Goal: Task Accomplishment & Management: Complete application form

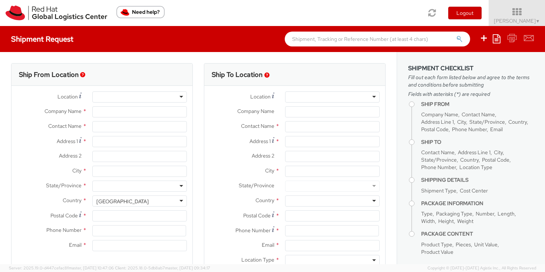
select select "962"
select select
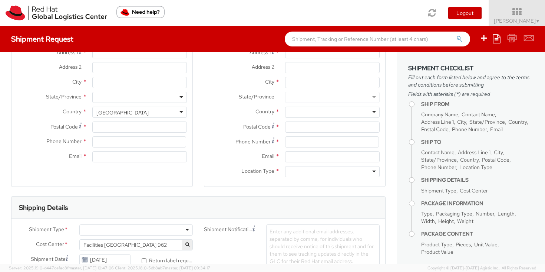
type input "Red Hat Asia Pacific Pte Ltd"
type input "[PERSON_NAME]"
type input "88 Market Street, Level 45"
type input "CapitaSpring"
type input "SINGAPORE"
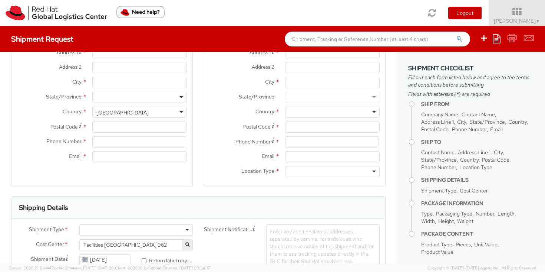
type input "048948"
type input "65 6490 4200"
type input "salchua@redhat.com"
select select "CM"
select select "KGS"
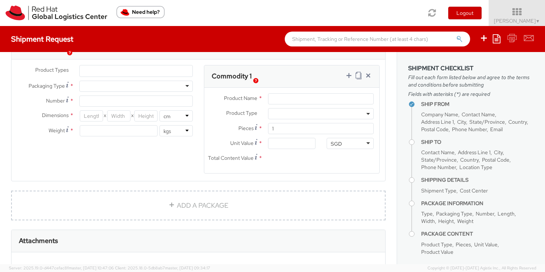
scroll to position [386, 0]
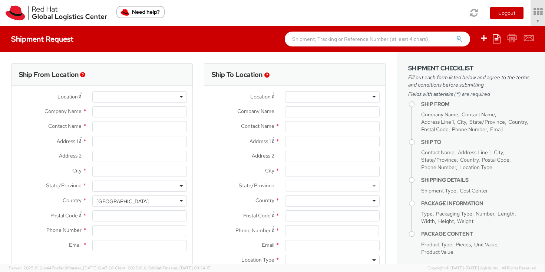
type input "Red Hat Asia Pacific Pte Ltd"
type input "[PERSON_NAME]"
type input "88 Market Street, Level 45"
type input "CapitaSpring"
type input "[GEOGRAPHIC_DATA]"
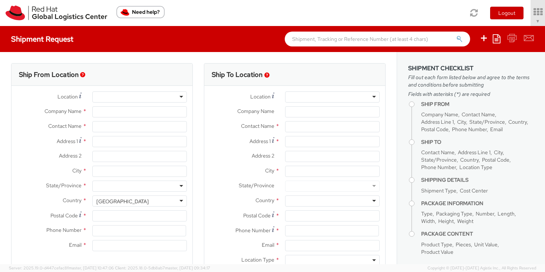
type input "048948"
type input "65 6490 4200"
type input "[EMAIL_ADDRESS][DOMAIN_NAME]"
select select "CM"
select select "KGS"
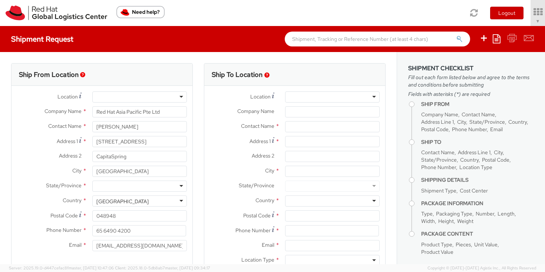
select select "962"
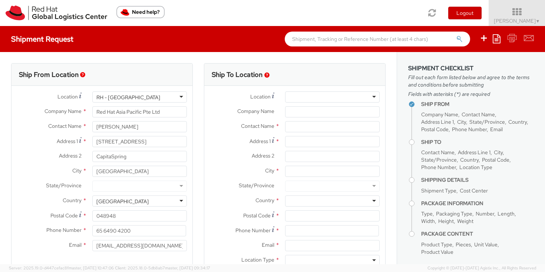
select select
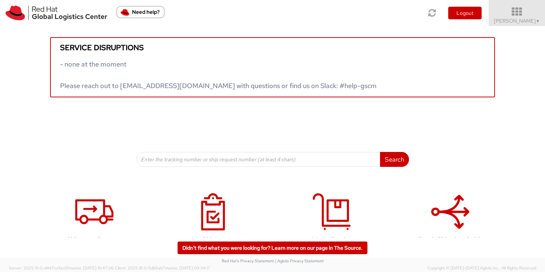
click at [528, 25] on link "Sally Chua ▼" at bounding box center [517, 13] width 56 height 26
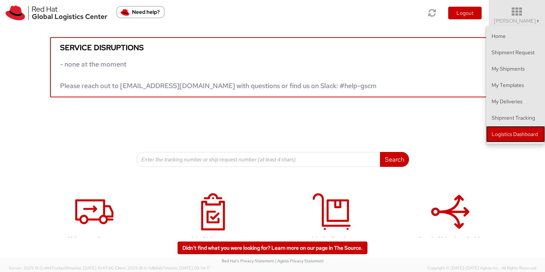
click at [533, 134] on link "Logistics Dashboard" at bounding box center [515, 134] width 59 height 16
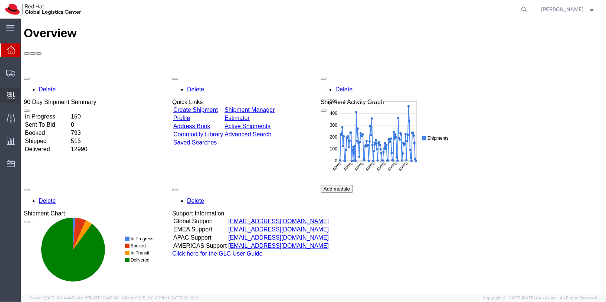
click at [14, 93] on div at bounding box center [10, 95] width 21 height 15
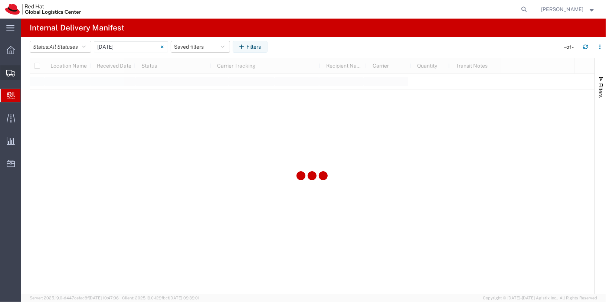
click at [26, 76] on span "Shipments" at bounding box center [22, 72] width 5 height 15
type input "[DATE]"
type input "[DATE] - [DATE]"
click at [139, 48] on input "[DATE] - [DATE]" at bounding box center [131, 46] width 74 height 11
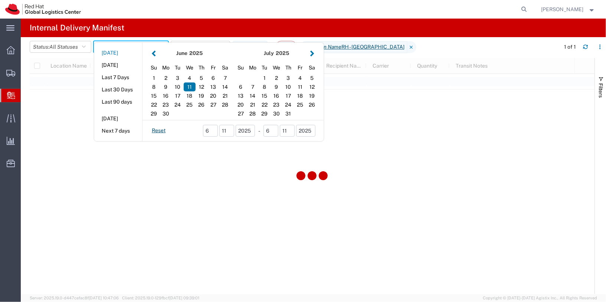
click at [112, 55] on button "[DATE]" at bounding box center [118, 53] width 48 height 12
type input "[DATE]"
type input "[DATE] - [DATE]"
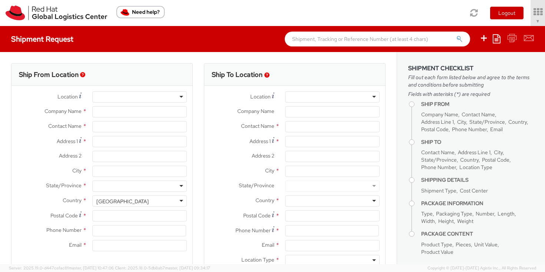
type input "Red Hat Asia Pacific Pte Ltd"
type input "[PERSON_NAME]"
type input "88 Market Street, Level 45"
type input "CapitaSpring"
type input "SINGAPORE"
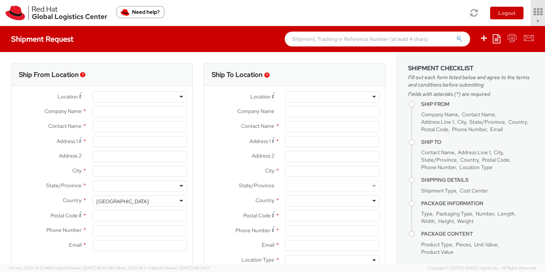
type input "048948"
type input "65 6490 4200"
type input "salchua@redhat.com"
select select "CM"
select select "KGS"
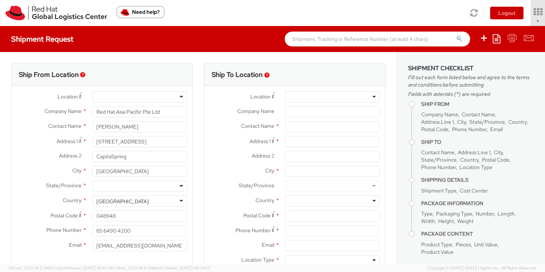
select select "962"
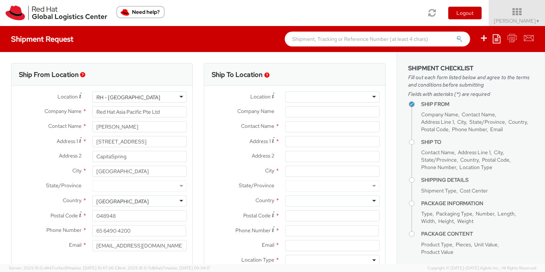
select select
click at [308, 97] on div at bounding box center [332, 96] width 95 height 11
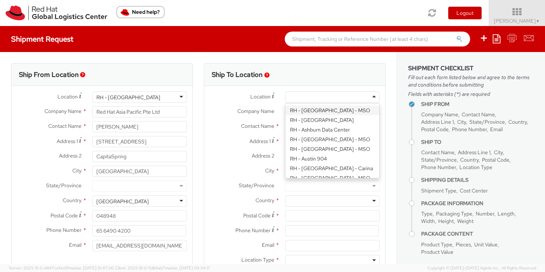
click at [248, 101] on label "Location *" at bounding box center [241, 96] width 75 height 10
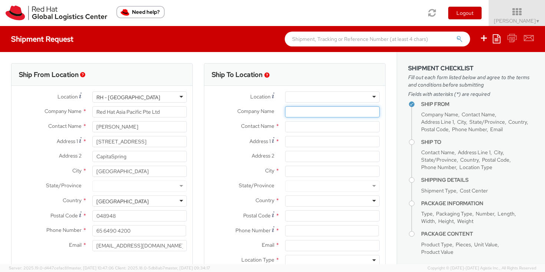
click at [297, 111] on input "Company Name *" at bounding box center [332, 111] width 95 height 11
click at [298, 128] on input "text" at bounding box center [332, 126] width 95 height 11
click at [299, 118] on div "Company Name *" at bounding box center [294, 113] width 181 height 15
click at [299, 114] on input "Company Name *" at bounding box center [332, 111] width 95 height 11
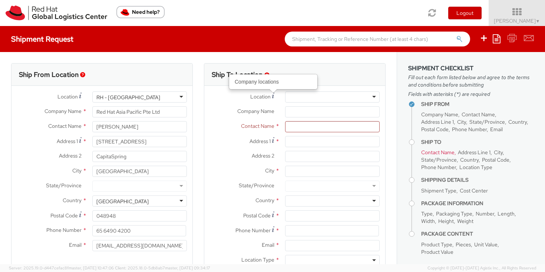
click at [296, 98] on div at bounding box center [332, 96] width 95 height 11
type input "Starhub"
click at [302, 95] on div at bounding box center [332, 96] width 95 height 11
type input "Starhub"
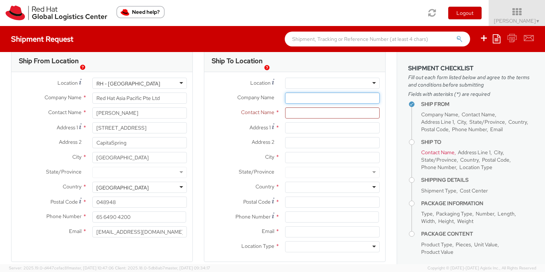
scroll to position [18, 0]
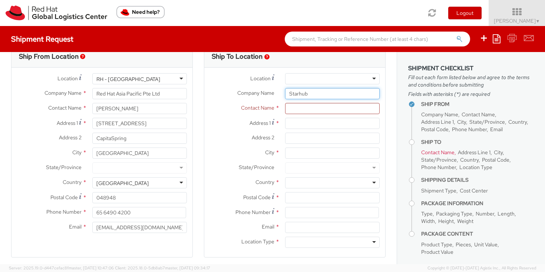
type input "Starhub"
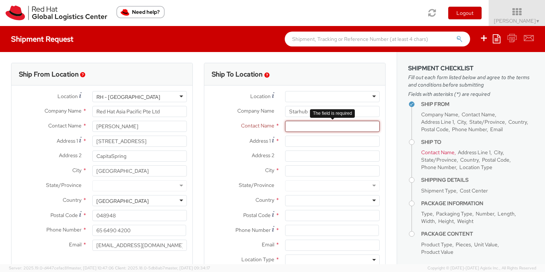
scroll to position [0, 0]
click at [320, 96] on div at bounding box center [332, 96] width 95 height 11
click at [308, 86] on div "Location * RH - Amsterdam - MSO RH - Amsterdam Data Center RH - Ashburn Data Ce…" at bounding box center [294, 179] width 181 height 189
click at [303, 129] on input "text" at bounding box center [332, 125] width 95 height 11
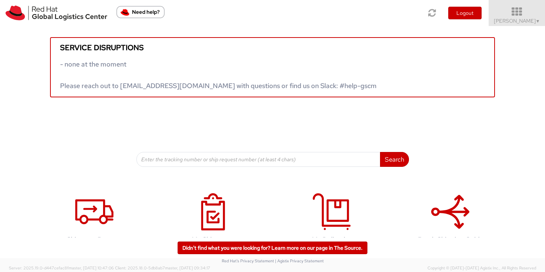
click at [527, 24] on link "[PERSON_NAME] ▼" at bounding box center [517, 13] width 56 height 26
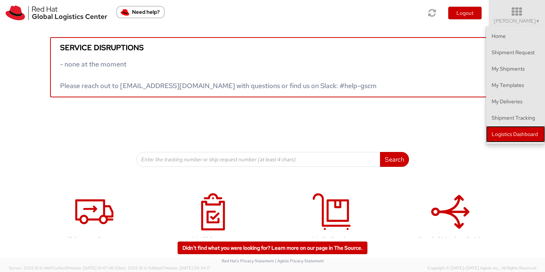
click at [517, 135] on link "Logistics Dashboard" at bounding box center [515, 134] width 59 height 16
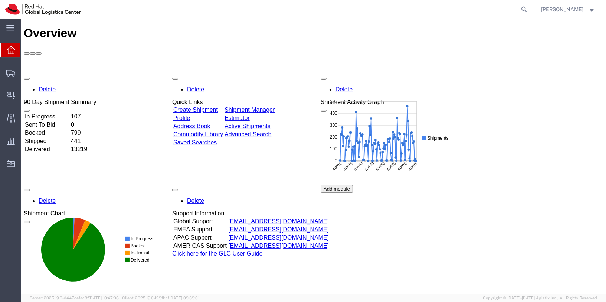
click at [596, 12] on div "Sally Chua" at bounding box center [568, 9] width 65 height 19
click at [593, 10] on strong "button" at bounding box center [592, 9] width 7 height 3
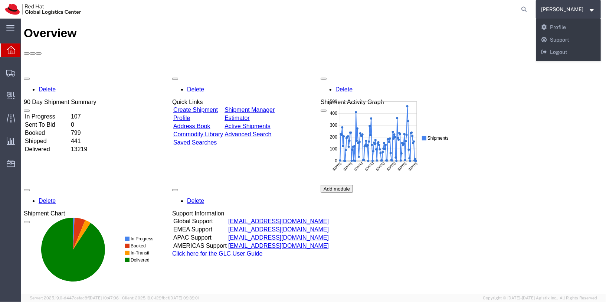
click at [561, 148] on div "Delete 90 Day Shipment Summary In Progress 107 Sent To Bid 0 Booked 799 Shipped…" at bounding box center [312, 184] width 579 height 223
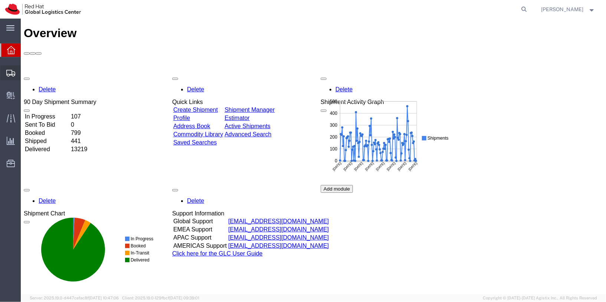
click at [26, 73] on span "Shipments" at bounding box center [22, 72] width 5 height 15
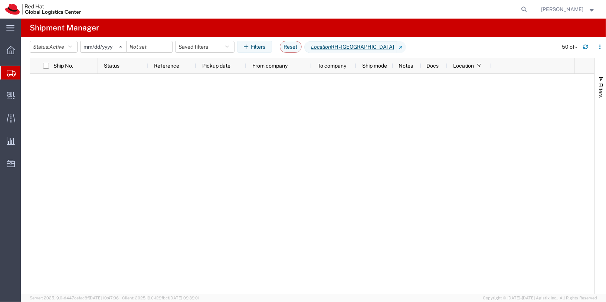
click at [95, 45] on input "2025-05-11" at bounding box center [104, 46] width 46 height 11
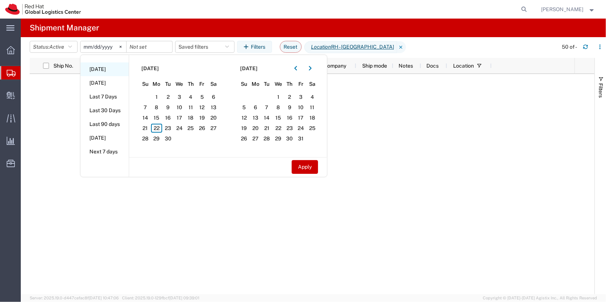
click at [108, 71] on li "Today" at bounding box center [105, 69] width 48 height 14
type input "2025-09-22"
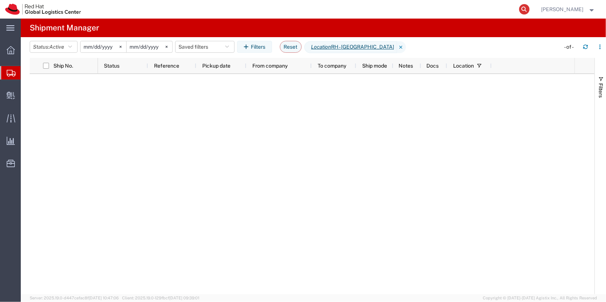
click at [530, 10] on icon at bounding box center [524, 9] width 10 height 10
click at [481, 11] on input "search" at bounding box center [407, 9] width 226 height 18
type input "56682186"
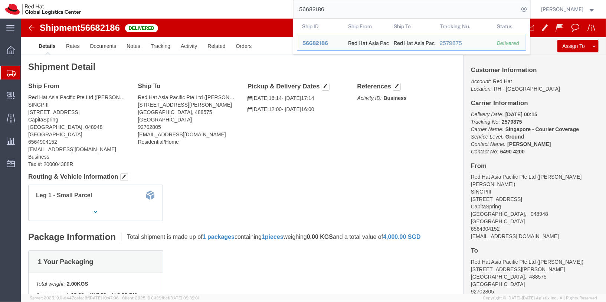
click div "Ship From Red Hat Asia Pacific Pte Ltd (Marlon Deo Sunga) SINGPIII 88 Market St…"
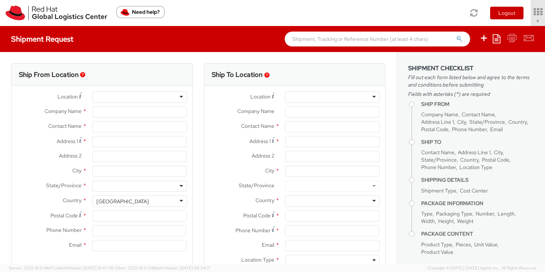
select select "962"
type input "Red Hat Asia Pacific Pte Ltd"
type input "[PERSON_NAME]"
type input "[STREET_ADDRESS]"
type input "CapitaSpring"
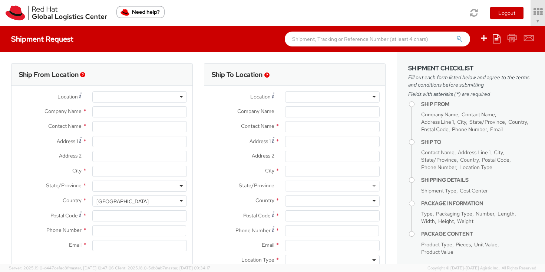
type input "[GEOGRAPHIC_DATA]"
type input "048948"
type input "65 6490 4200"
type input "[EMAIL_ADDRESS][DOMAIN_NAME]"
select select "CM"
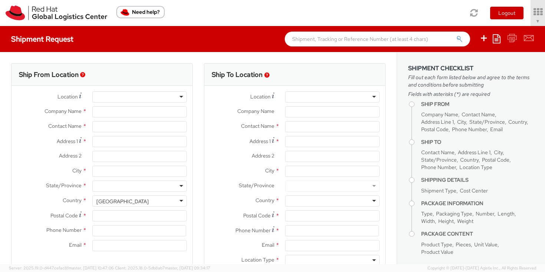
select select "KGS"
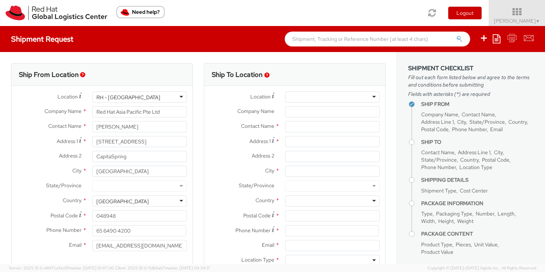
select select
click at [306, 94] on div at bounding box center [332, 96] width 95 height 11
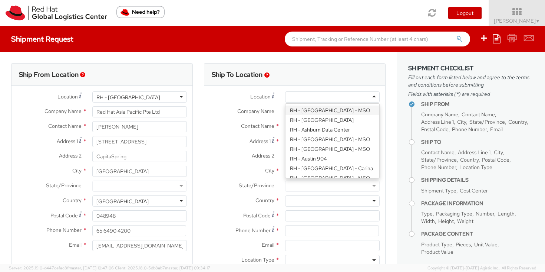
click at [222, 94] on label "Location *" at bounding box center [241, 96] width 75 height 10
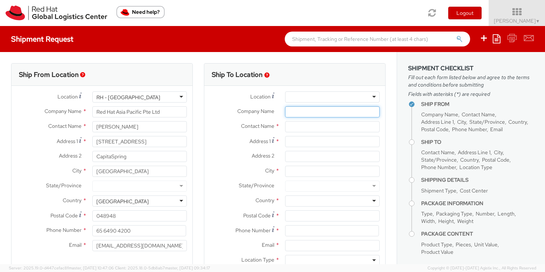
click at [292, 110] on input "Company Name *" at bounding box center [332, 111] width 95 height 11
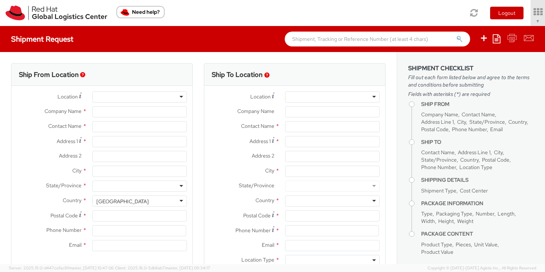
type input "Red Hat Asia Pacific Pte Ltd"
type input "[PERSON_NAME]"
type input "[STREET_ADDRESS]"
type input "CapitaSpring"
type input "[GEOGRAPHIC_DATA]"
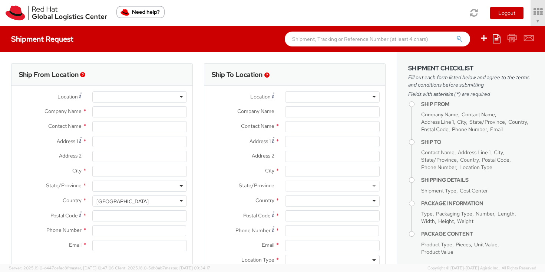
type input "048948"
type input "65 6490 4200"
type input "[EMAIL_ADDRESS][DOMAIN_NAME]"
select select "CM"
select select "KGS"
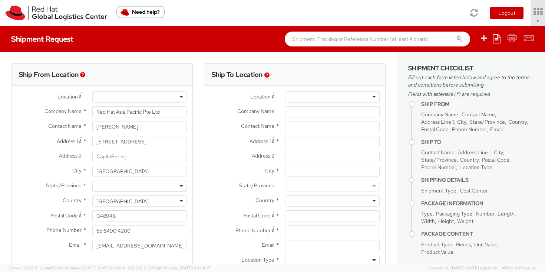
select select "962"
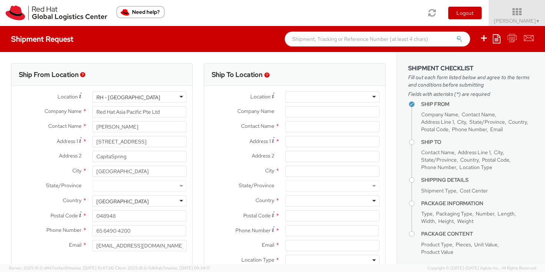
select select
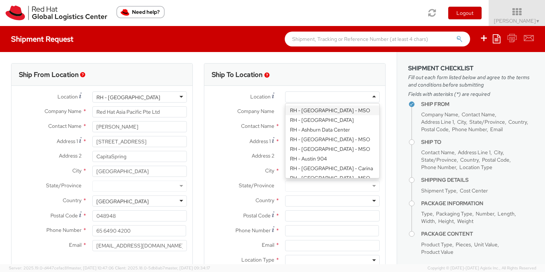
click at [319, 94] on div at bounding box center [332, 96] width 95 height 11
